Goal: Task Accomplishment & Management: Manage account settings

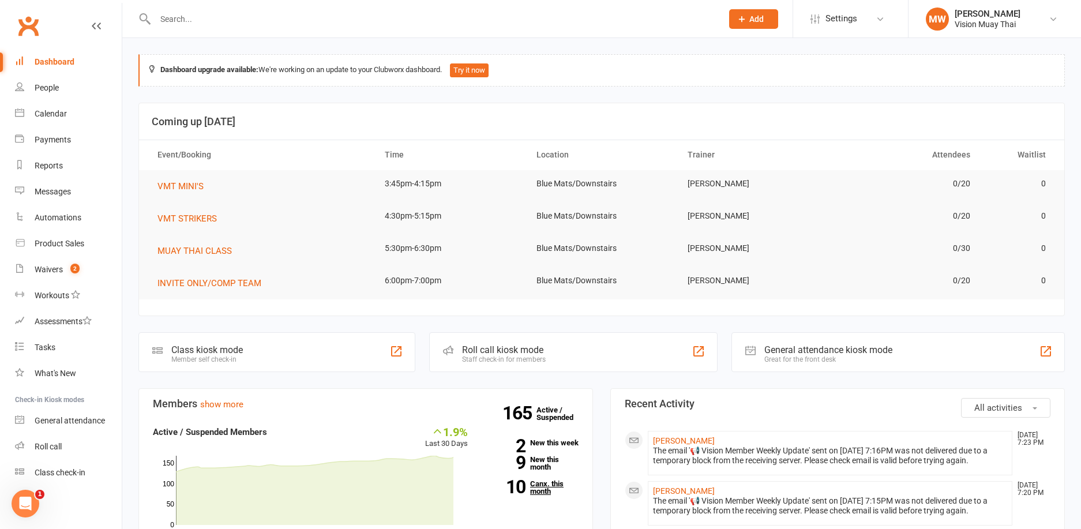
click at [551, 495] on link "10 Canx. this month" at bounding box center [531, 487] width 93 height 15
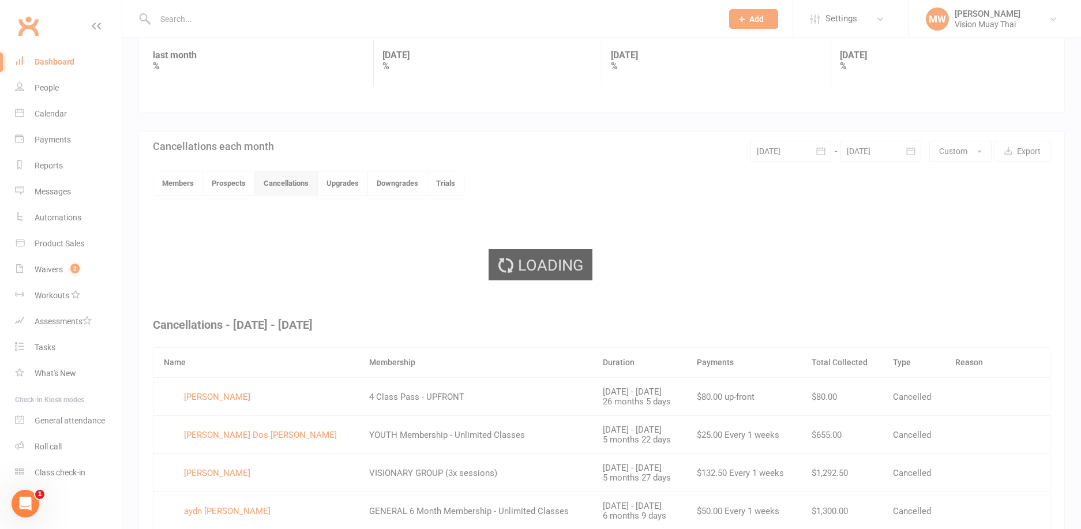
scroll to position [299, 0]
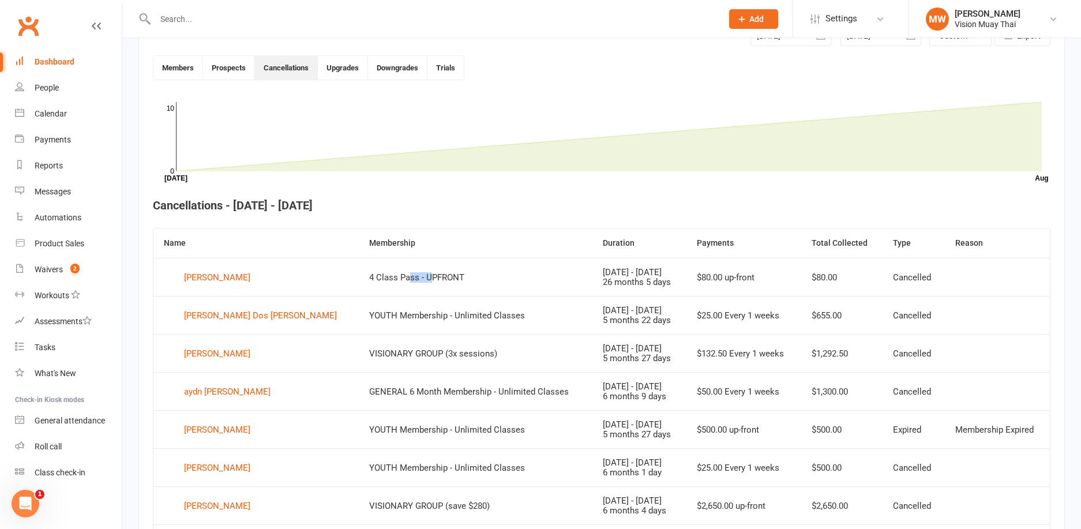
drag, startPoint x: 402, startPoint y: 276, endPoint x: 378, endPoint y: 272, distance: 24.5
click at [378, 272] on td "4 Class Pass - UPFRONT" at bounding box center [476, 277] width 234 height 38
drag, startPoint x: 360, startPoint y: 278, endPoint x: 419, endPoint y: 283, distance: 59.1
click at [383, 281] on td "4 Class Pass - UPFRONT" at bounding box center [476, 277] width 234 height 38
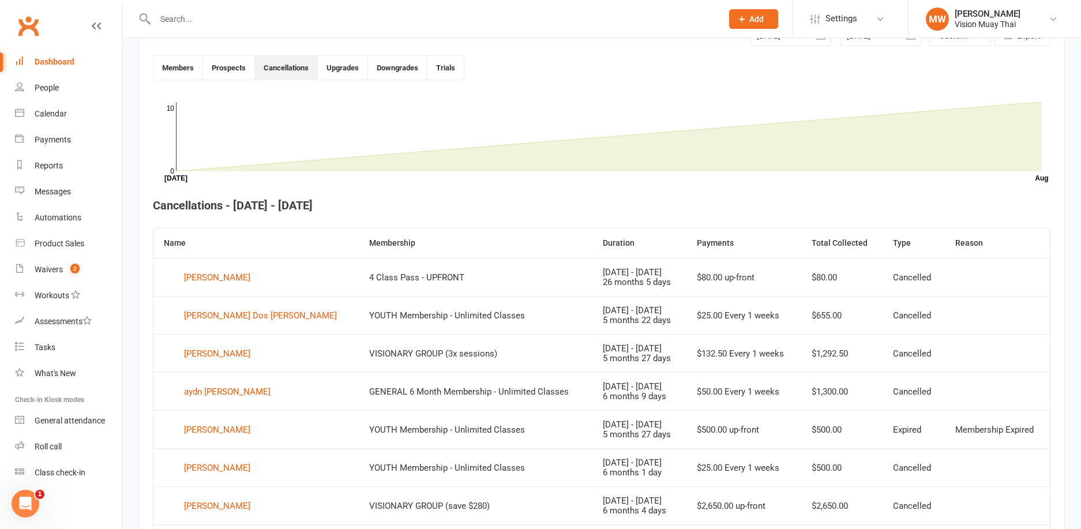
click at [419, 283] on td "4 Class Pass - UPFRONT" at bounding box center [476, 277] width 234 height 38
click at [455, 273] on td "4 Class Pass - UPFRONT" at bounding box center [476, 277] width 234 height 38
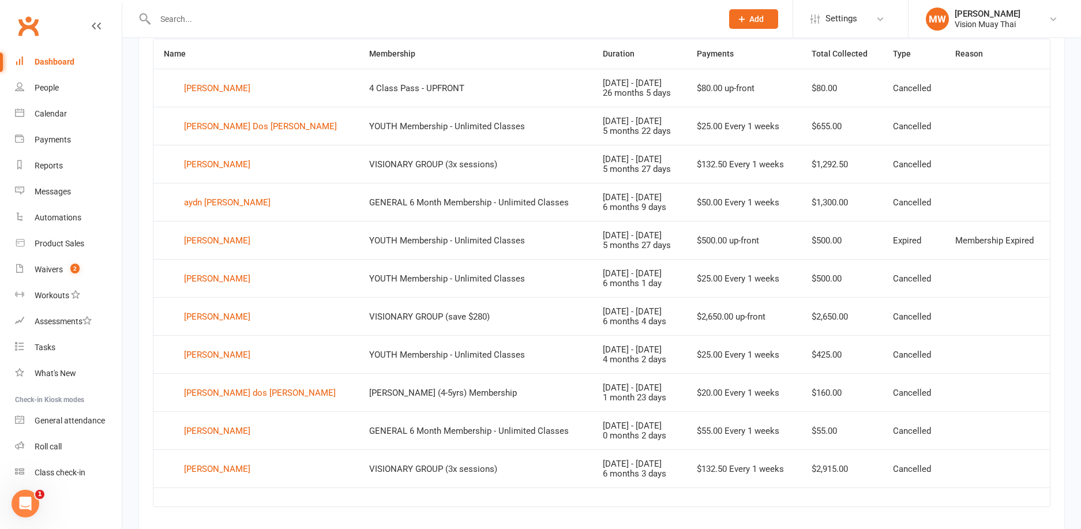
scroll to position [486, 0]
drag, startPoint x: 446, startPoint y: 419, endPoint x: 467, endPoint y: 419, distance: 20.8
click at [467, 419] on td "GENERAL 6 Month Membership - Unlimited Classes" at bounding box center [476, 433] width 234 height 38
drag, startPoint x: 354, startPoint y: 414, endPoint x: 407, endPoint y: 419, distance: 53.3
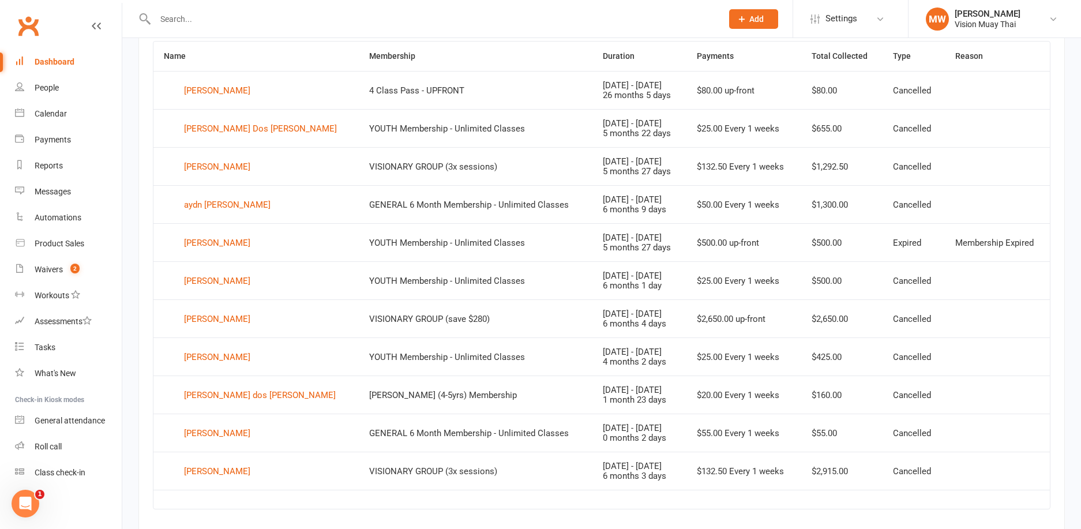
click at [407, 419] on td "GENERAL 6 Month Membership - Unlimited Classes" at bounding box center [476, 433] width 234 height 38
click at [440, 425] on td "GENERAL 6 Month Membership - Unlimited Classes" at bounding box center [476, 433] width 234 height 38
drag, startPoint x: 353, startPoint y: 384, endPoint x: 367, endPoint y: 406, distance: 26.2
click at [367, 406] on td "[PERSON_NAME] (4-5yrs) Membership" at bounding box center [476, 395] width 234 height 38
click at [361, 423] on td "GENERAL 6 Month Membership - Unlimited Classes" at bounding box center [476, 433] width 234 height 38
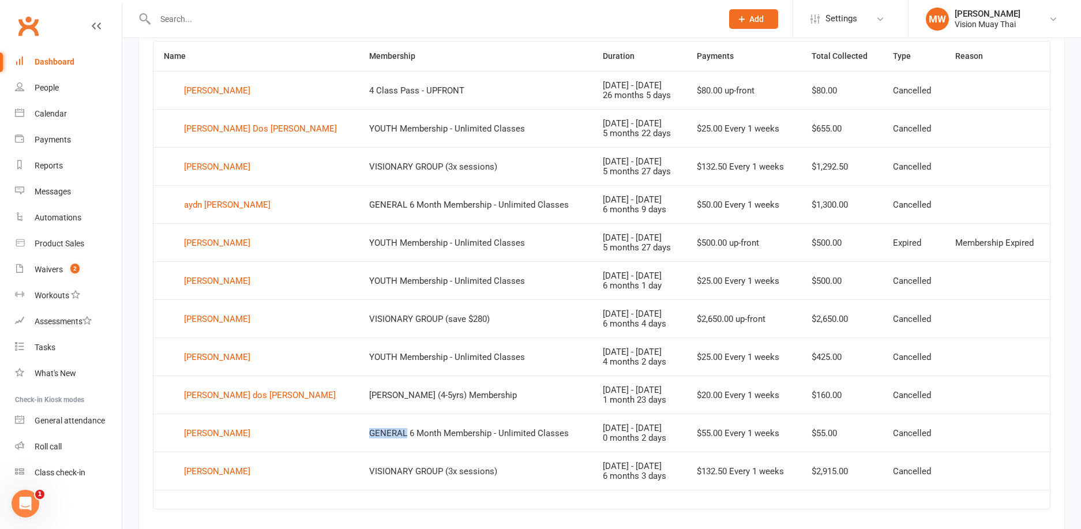
click at [361, 423] on td "GENERAL 6 Month Membership - Unlimited Classes" at bounding box center [476, 433] width 234 height 38
click at [424, 425] on td "GENERAL 6 Month Membership - Unlimited Classes" at bounding box center [476, 433] width 234 height 38
click at [398, 396] on td "[PERSON_NAME] (4-5yrs) Membership" at bounding box center [476, 395] width 234 height 38
click at [359, 362] on td "YOUTH Membership - Unlimited Classes" at bounding box center [476, 356] width 234 height 38
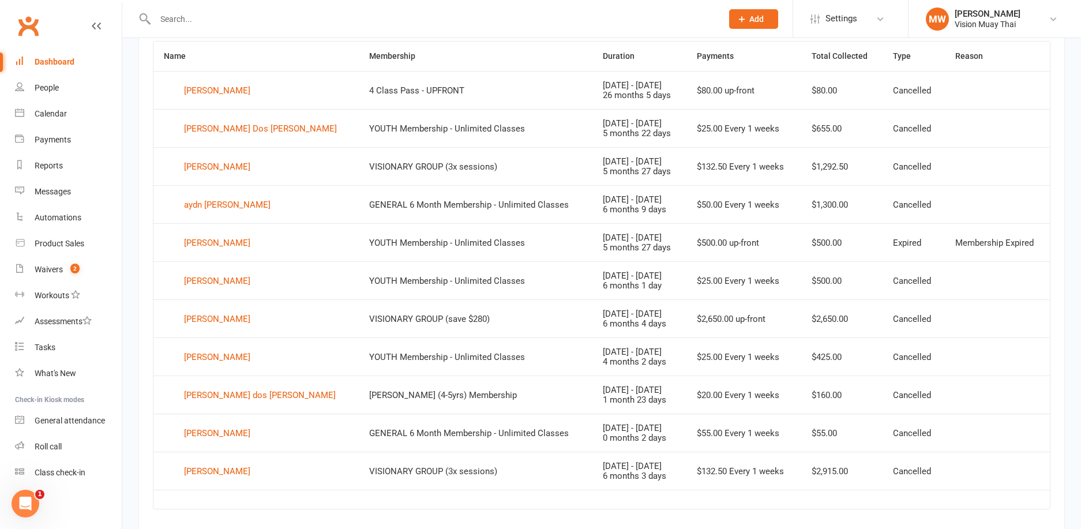
click at [359, 350] on td "YOUTH Membership - Unlimited Classes" at bounding box center [476, 356] width 234 height 38
click at [359, 327] on td "VISIONARY GROUP (save $280)" at bounding box center [476, 318] width 234 height 38
click at [359, 315] on td "VISIONARY GROUP (save $280)" at bounding box center [476, 318] width 234 height 38
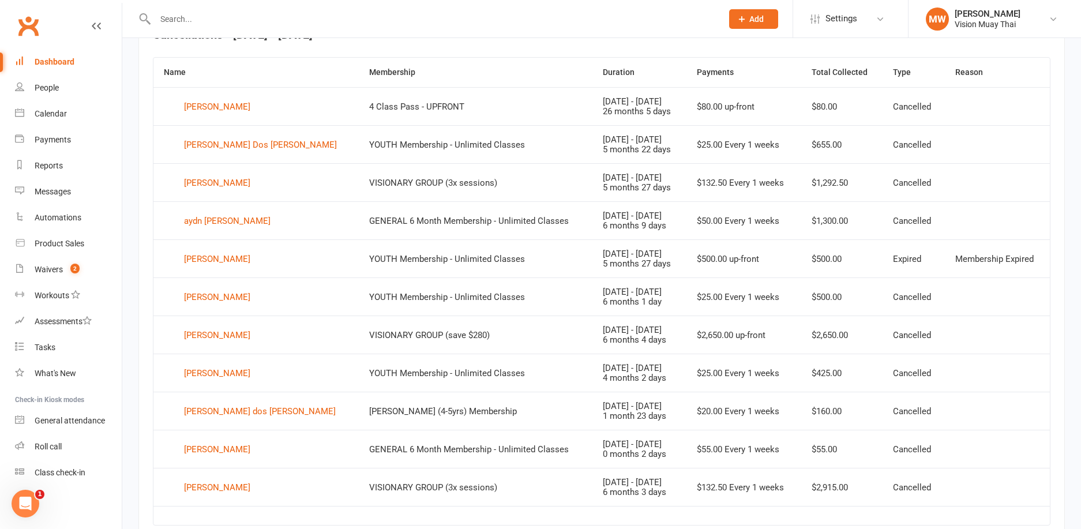
scroll to position [465, 0]
